Goal: Transaction & Acquisition: Purchase product/service

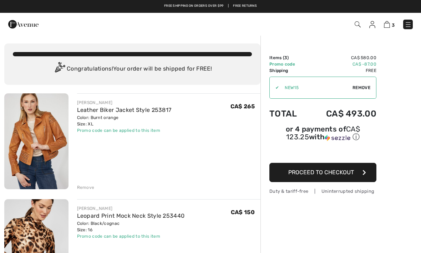
click at [296, 178] on button "Proceed to Checkout" at bounding box center [322, 172] width 107 height 19
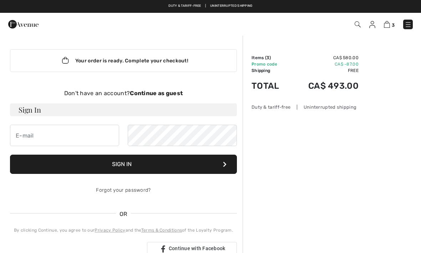
click at [154, 93] on strong "Continue as guest" at bounding box center [156, 93] width 53 height 7
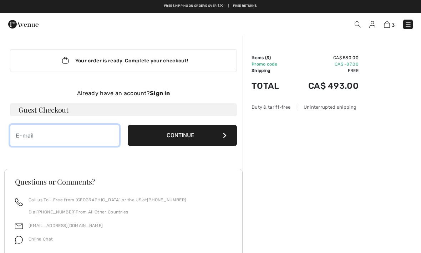
click at [65, 139] on input "email" at bounding box center [64, 135] width 109 height 21
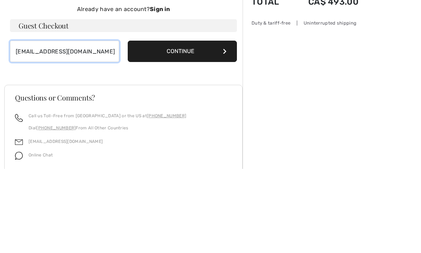
type input "diane123boots@eastlink.ca"
click at [199, 125] on button "Continue" at bounding box center [182, 135] width 109 height 21
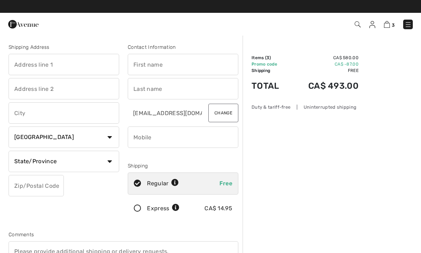
click at [57, 72] on input "text" at bounding box center [64, 64] width 111 height 21
click at [155, 73] on input "text" at bounding box center [183, 64] width 111 height 21
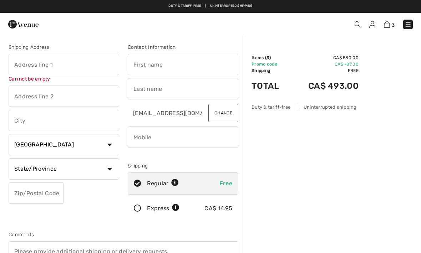
type input "Diane"
type input "Thistel"
click at [44, 71] on input "text" at bounding box center [64, 64] width 111 height 21
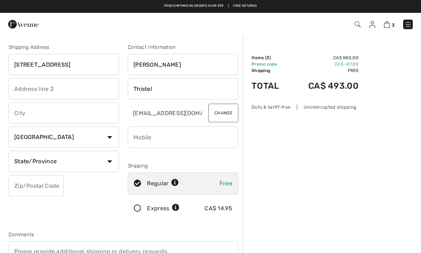
type input "975 Wood Drive"
click at [40, 115] on input "text" at bounding box center [64, 112] width 111 height 21
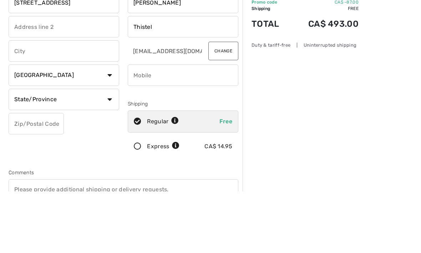
type input "Listowel"
select select "ON"
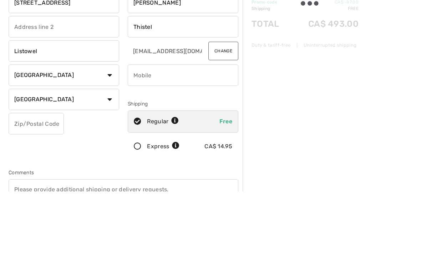
scroll to position [62, 0]
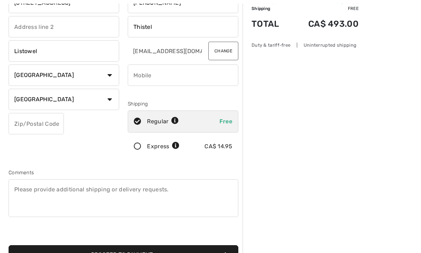
click at [203, 79] on input "phone" at bounding box center [183, 75] width 111 height 21
type input "5197810427"
click at [31, 131] on input "text" at bounding box center [36, 123] width 55 height 21
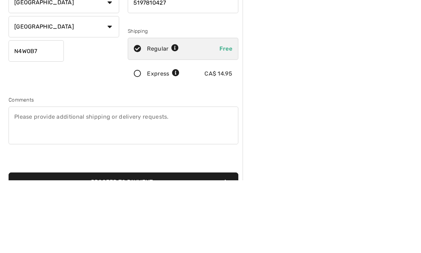
scroll to position [135, 0]
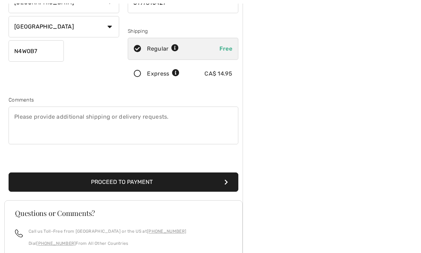
type input "N4W0B7"
click at [212, 187] on button "Proceed to Payment" at bounding box center [124, 182] width 230 height 19
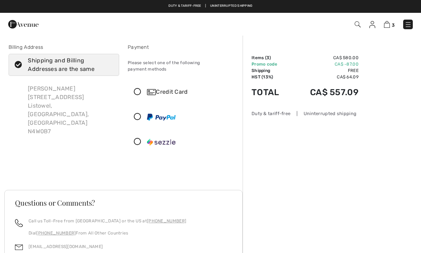
click at [140, 114] on icon at bounding box center [137, 116] width 19 height 7
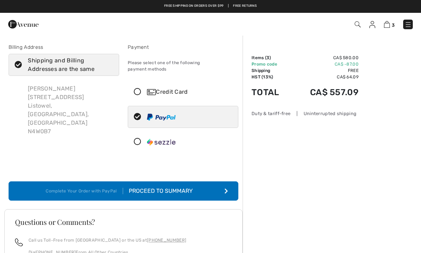
click at [229, 188] on button "Complete Your Order with PayPal Proceed to Summary" at bounding box center [124, 191] width 230 height 19
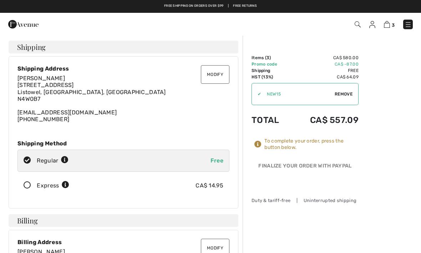
click at [382, 32] on div "3 Checkout" at bounding box center [210, 24] width 421 height 23
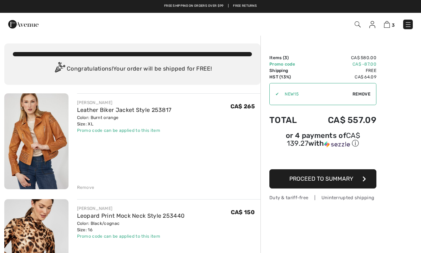
click at [388, 27] on img at bounding box center [387, 24] width 6 height 7
click at [322, 182] on span "Proceed to Summary" at bounding box center [321, 179] width 64 height 7
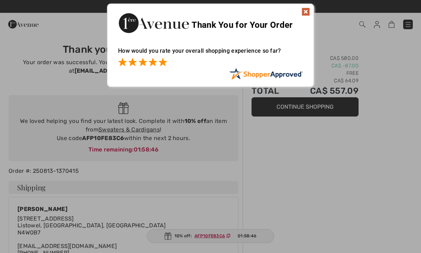
click at [163, 65] on span at bounding box center [162, 62] width 9 height 9
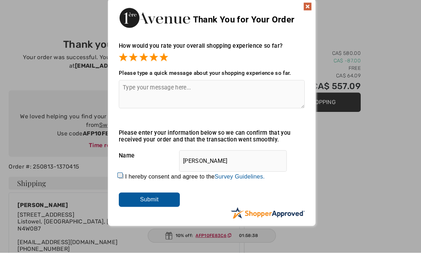
scroll to position [4, 0]
click at [141, 205] on input "Submit" at bounding box center [148, 200] width 61 height 14
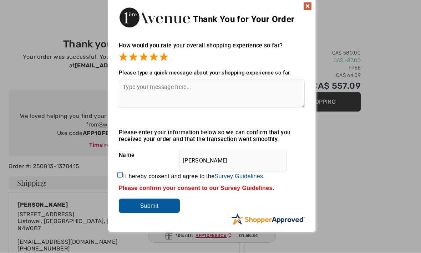
click at [116, 173] on div "How would you rate your overall shopping experience so far? It appears from you…" at bounding box center [210, 130] width 206 height 189
click at [127, 178] on label "I hereby consent and agree to the By submitting a review, you grant permission …" at bounding box center [194, 177] width 139 height 6
click at [123, 178] on input "I hereby consent and agree to the By submitting a review, you grant permission …" at bounding box center [120, 177] width 5 height 5
checkbox input "true"
click at [167, 211] on input "Submit" at bounding box center [148, 206] width 61 height 14
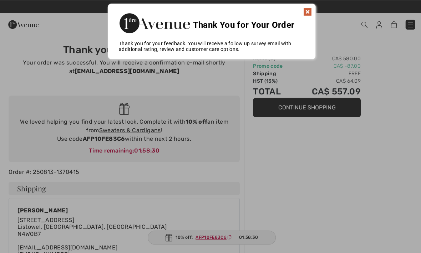
scroll to position [0, 0]
click at [304, 16] on img at bounding box center [306, 11] width 9 height 9
